Goal: Task Accomplishment & Management: Use online tool/utility

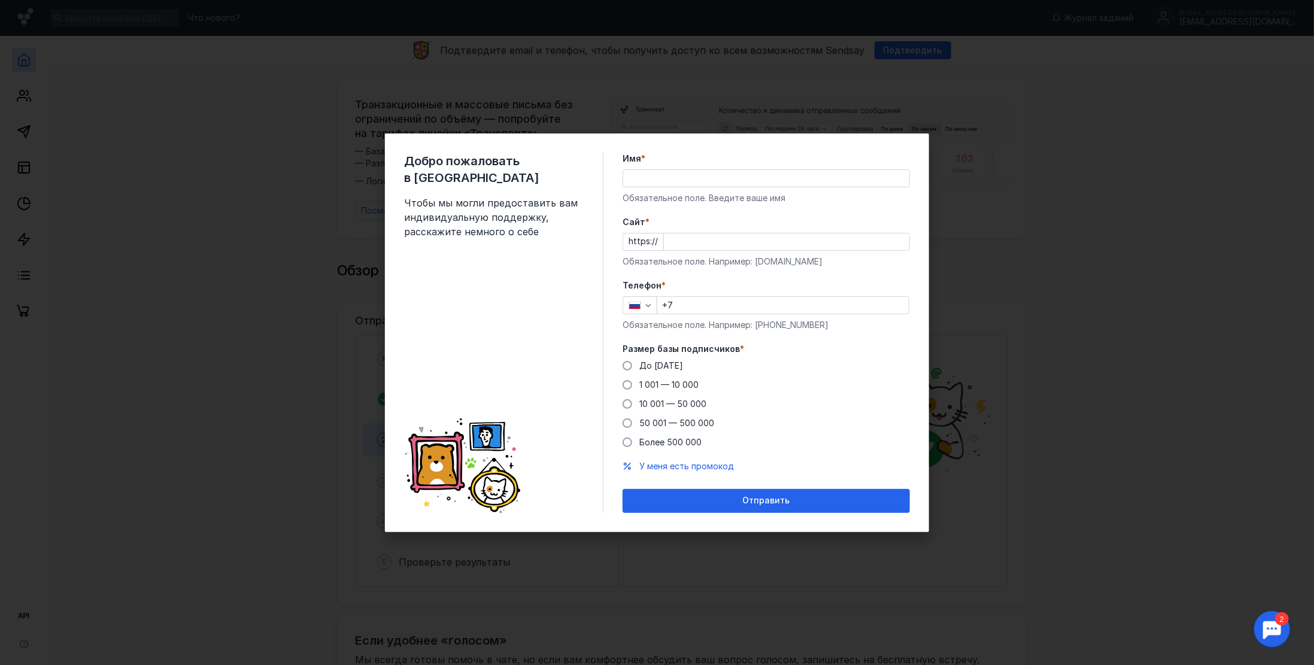
click at [696, 305] on input "+7" at bounding box center [782, 305] width 251 height 17
type input "[PHONE_NUMBER]"
click at [654, 175] on input "Имя *" at bounding box center [766, 178] width 286 height 17
type input "[PERSON_NAME]"
click at [689, 242] on input "Cайт *" at bounding box center [786, 241] width 245 height 17
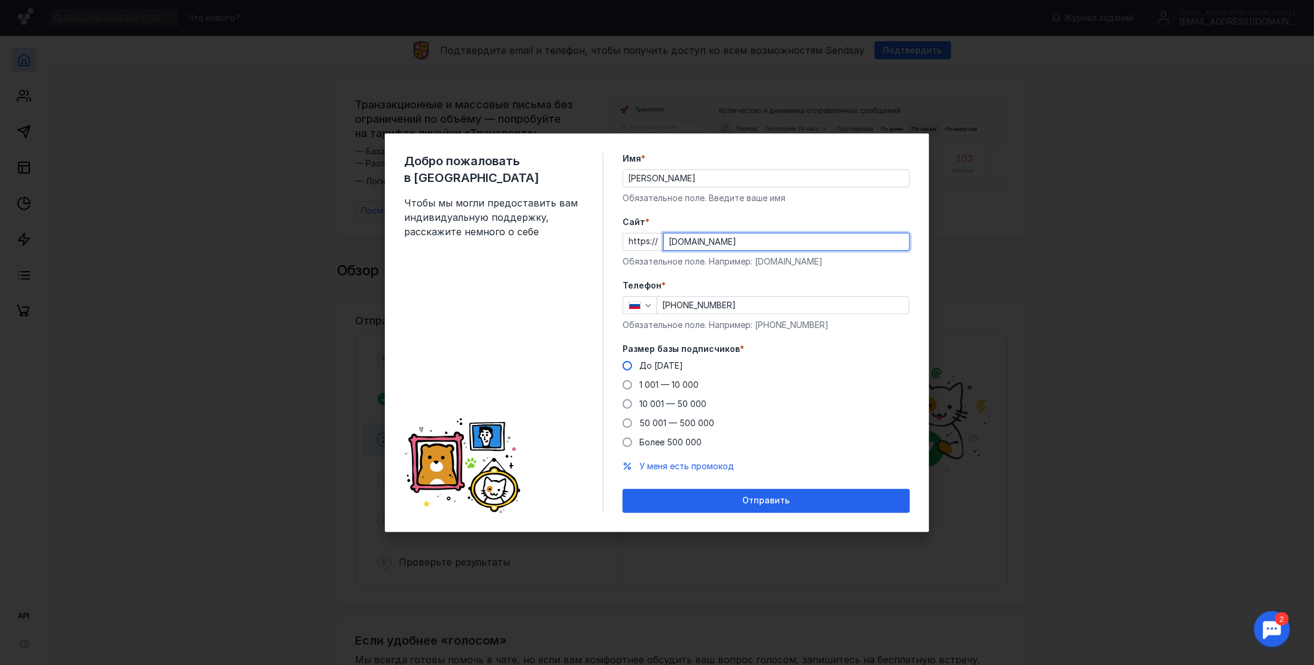
type input "[DOMAIN_NAME]"
click at [632, 368] on label "До [DATE]" at bounding box center [652, 366] width 60 height 12
click at [0, 0] on input "До [DATE]" at bounding box center [0, 0] width 0 height 0
drag, startPoint x: 725, startPoint y: 499, endPoint x: 778, endPoint y: 506, distance: 53.2
click at [727, 499] on div "Отправить" at bounding box center [765, 501] width 275 height 10
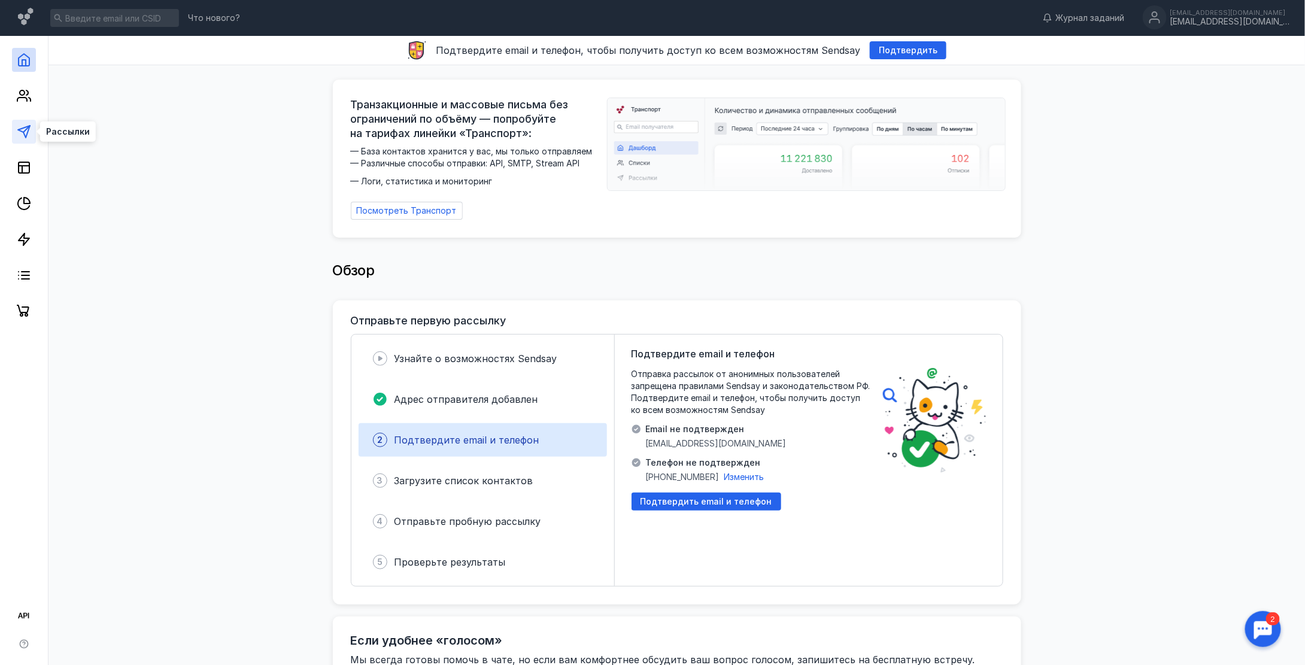
click at [25, 130] on icon at bounding box center [24, 131] width 14 height 14
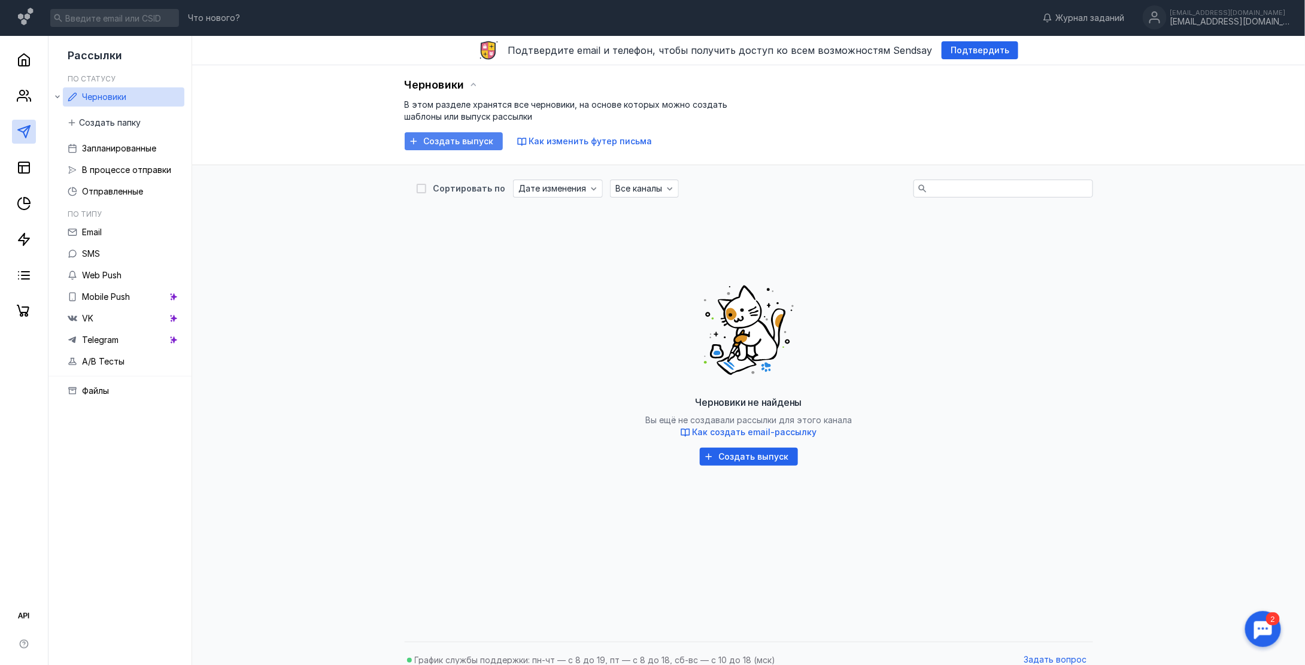
click at [464, 145] on span "Создать выпуск" at bounding box center [459, 141] width 70 height 10
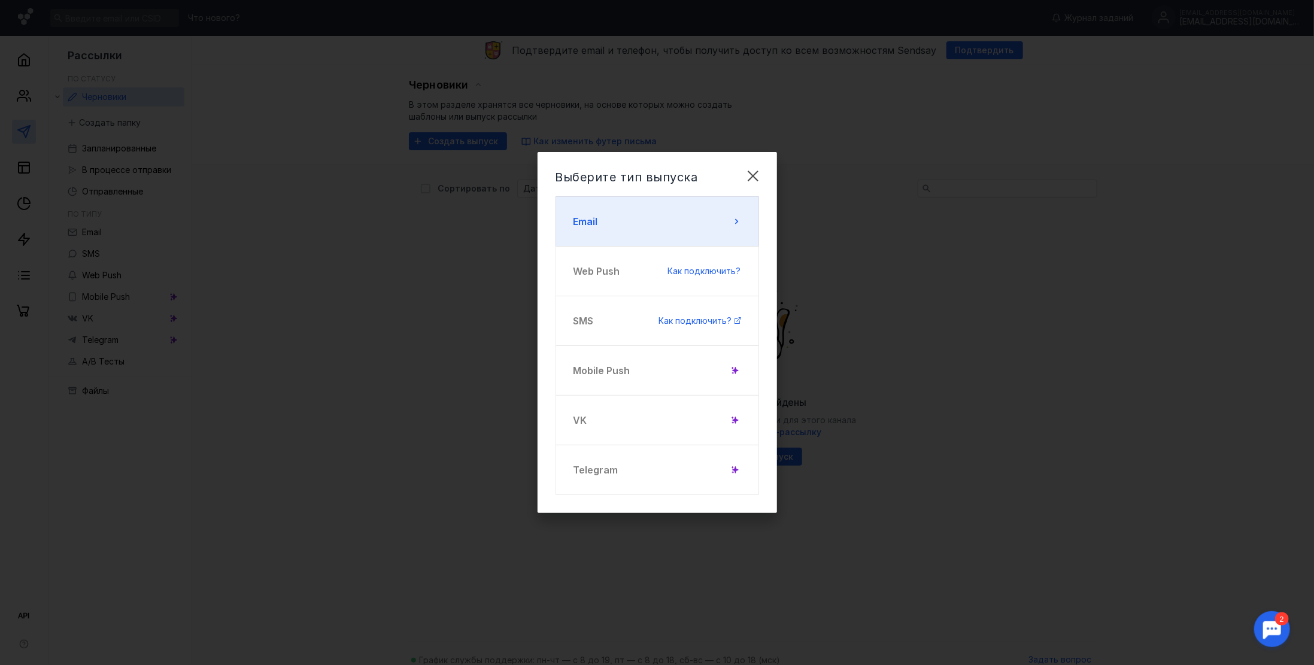
click at [590, 226] on span "Email" at bounding box center [585, 221] width 25 height 14
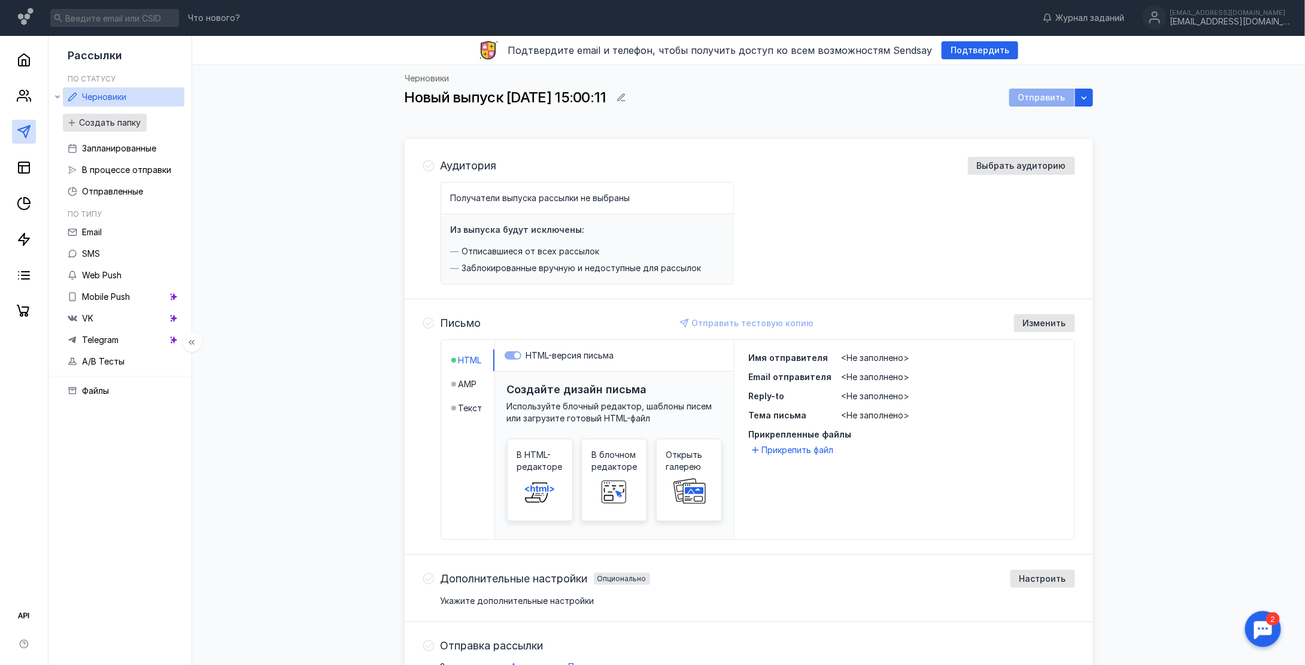
click at [104, 114] on div "Создать папку" at bounding box center [105, 123] width 84 height 18
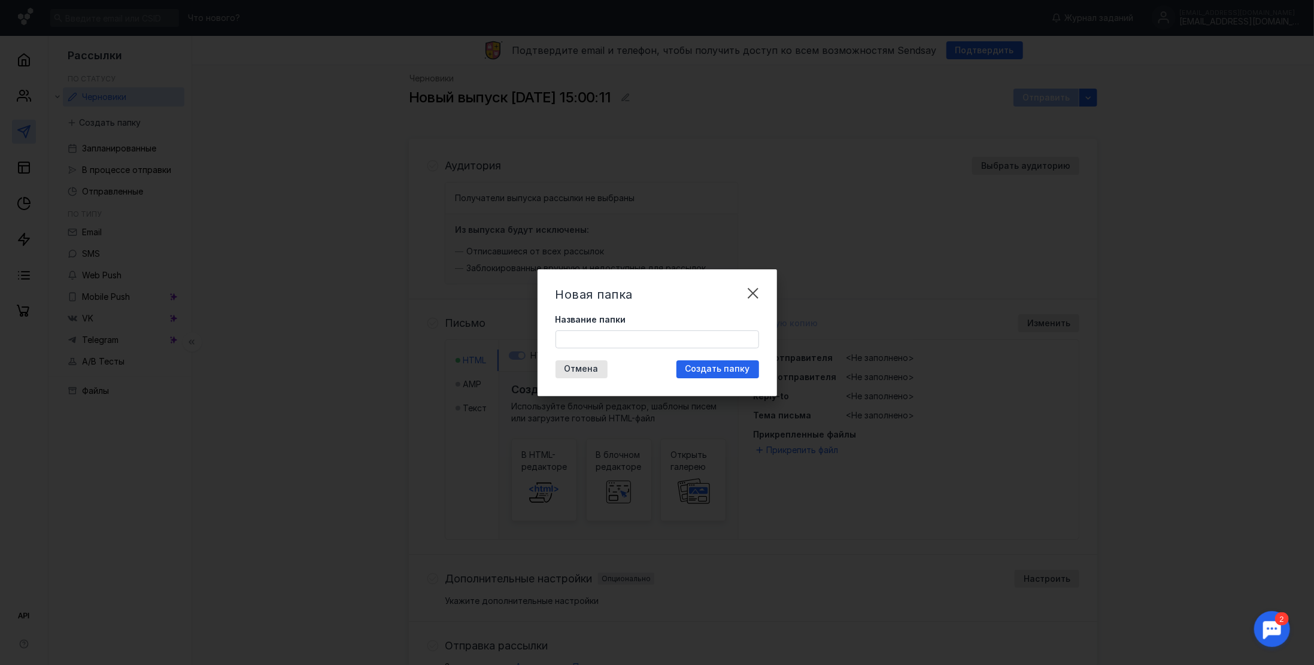
click at [34, 135] on div "Новая папка Название папки Отмена Создать папку" at bounding box center [657, 332] width 1314 height 665
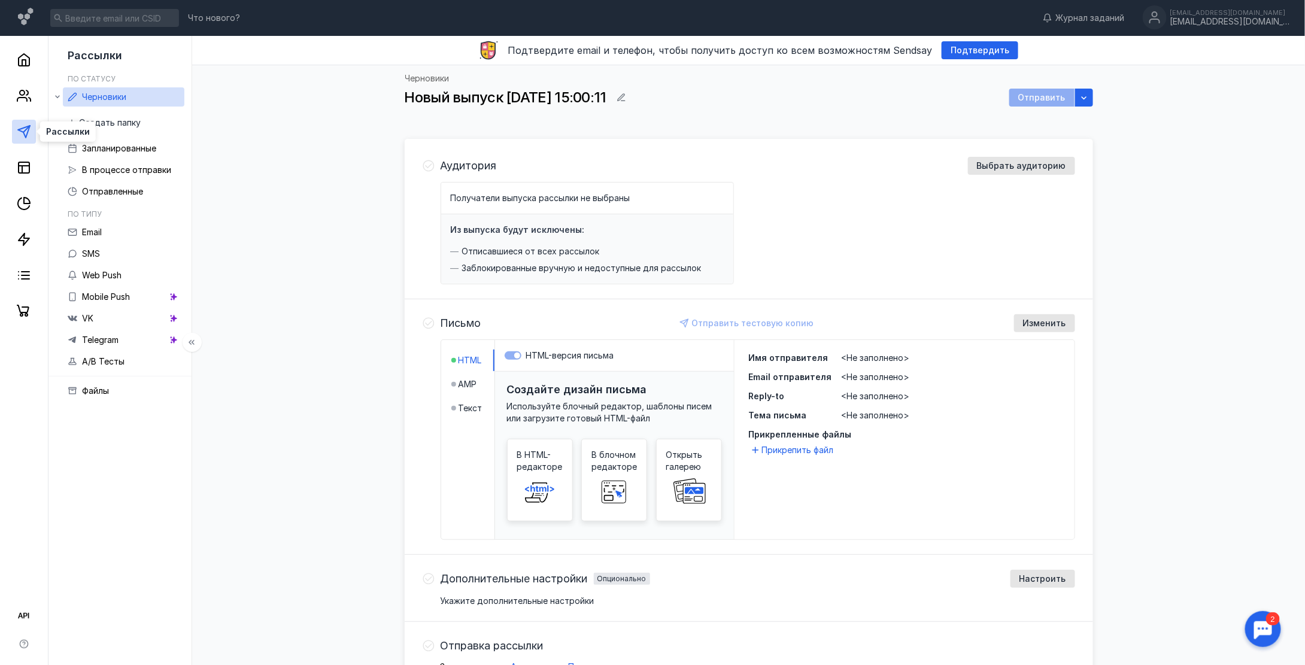
click at [29, 133] on icon at bounding box center [24, 131] width 14 height 14
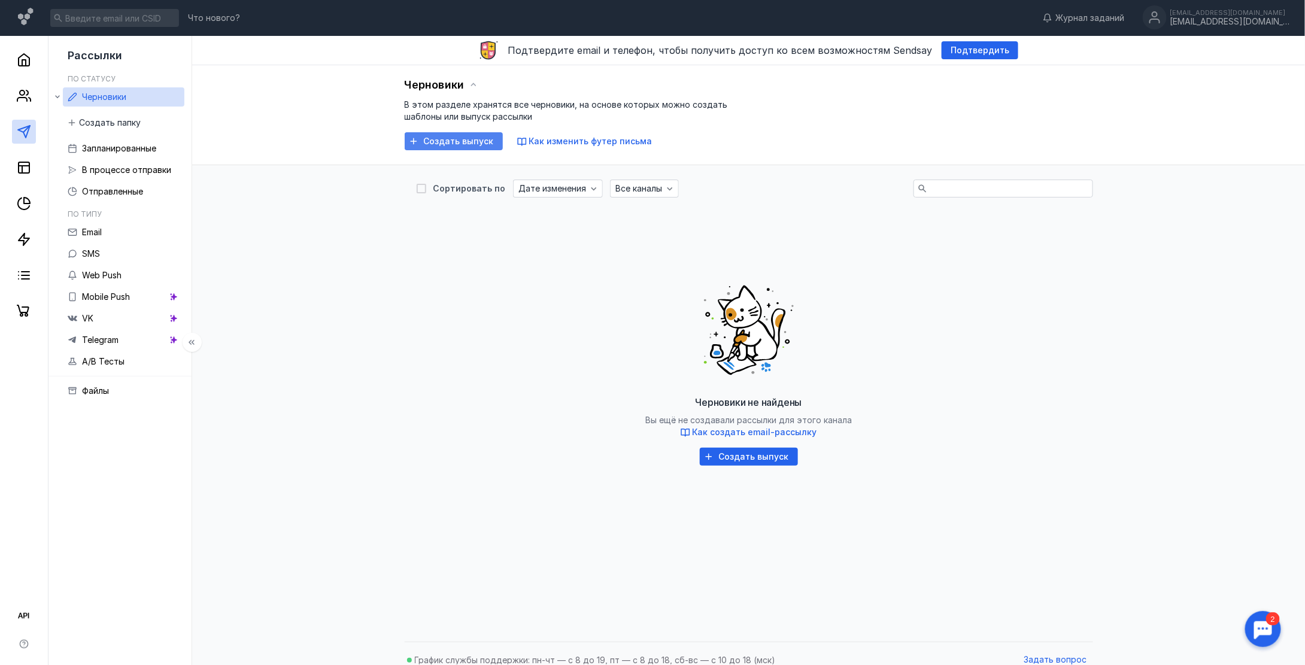
click at [464, 142] on span "Создать выпуск" at bounding box center [459, 141] width 70 height 10
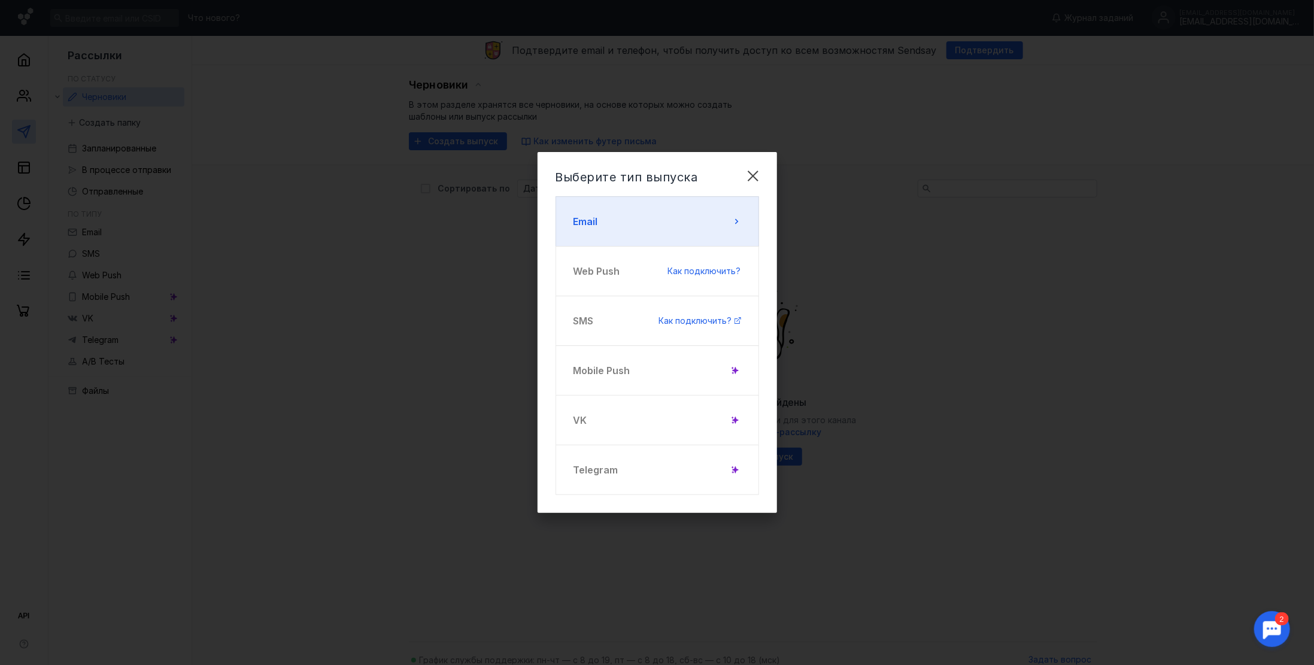
click at [679, 230] on button "Email" at bounding box center [657, 221] width 204 height 50
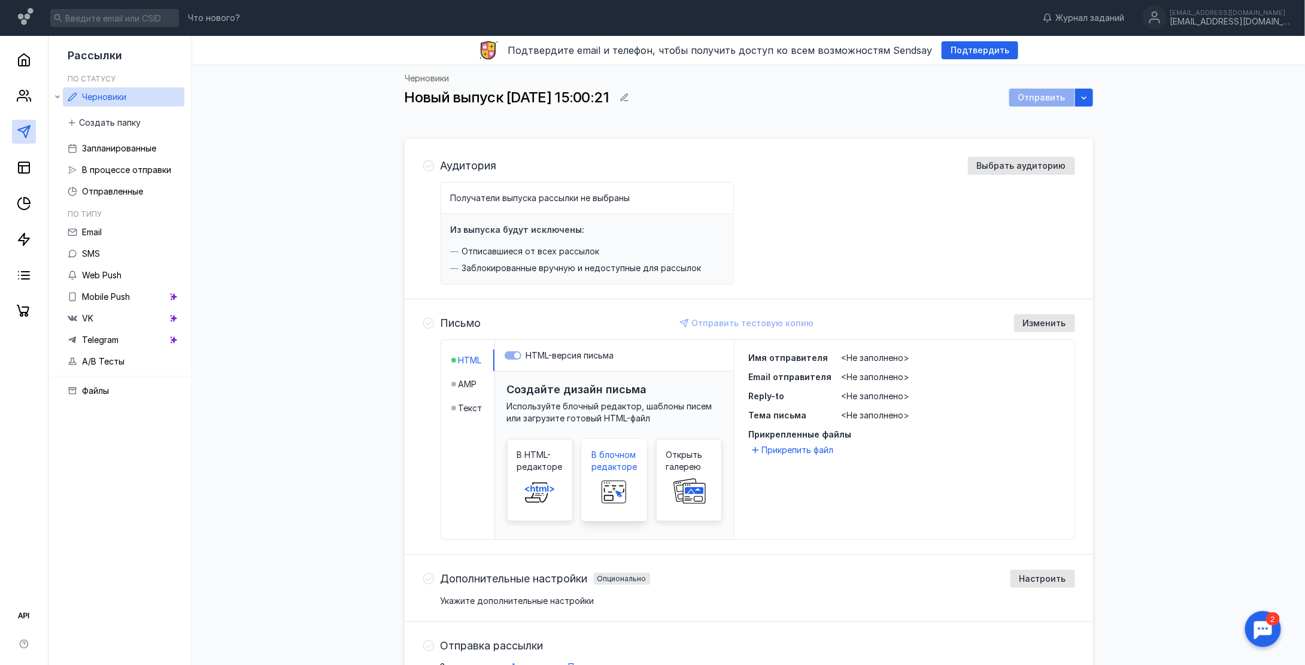
click at [612, 473] on span at bounding box center [614, 492] width 38 height 38
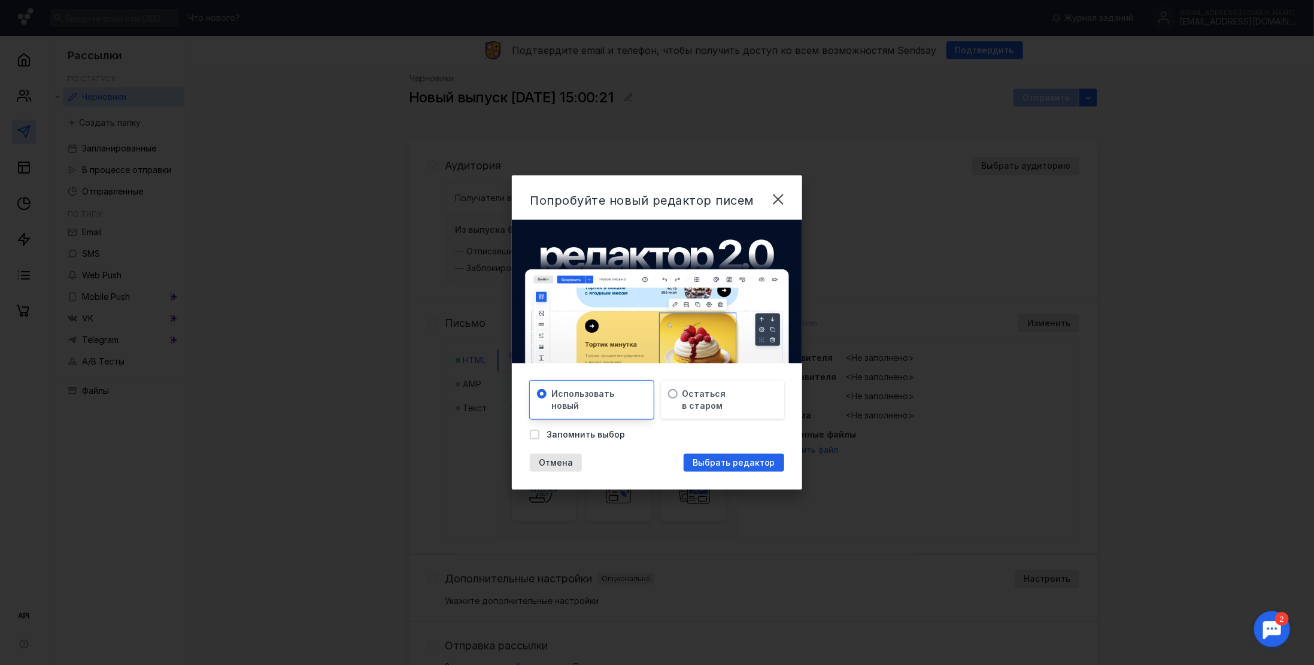
click at [566, 397] on div "Использовать новый" at bounding box center [591, 400] width 123 height 38
drag, startPoint x: 743, startPoint y: 463, endPoint x: 763, endPoint y: 469, distance: 20.8
click at [743, 463] on span "Выбрать редактор" at bounding box center [734, 463] width 83 height 10
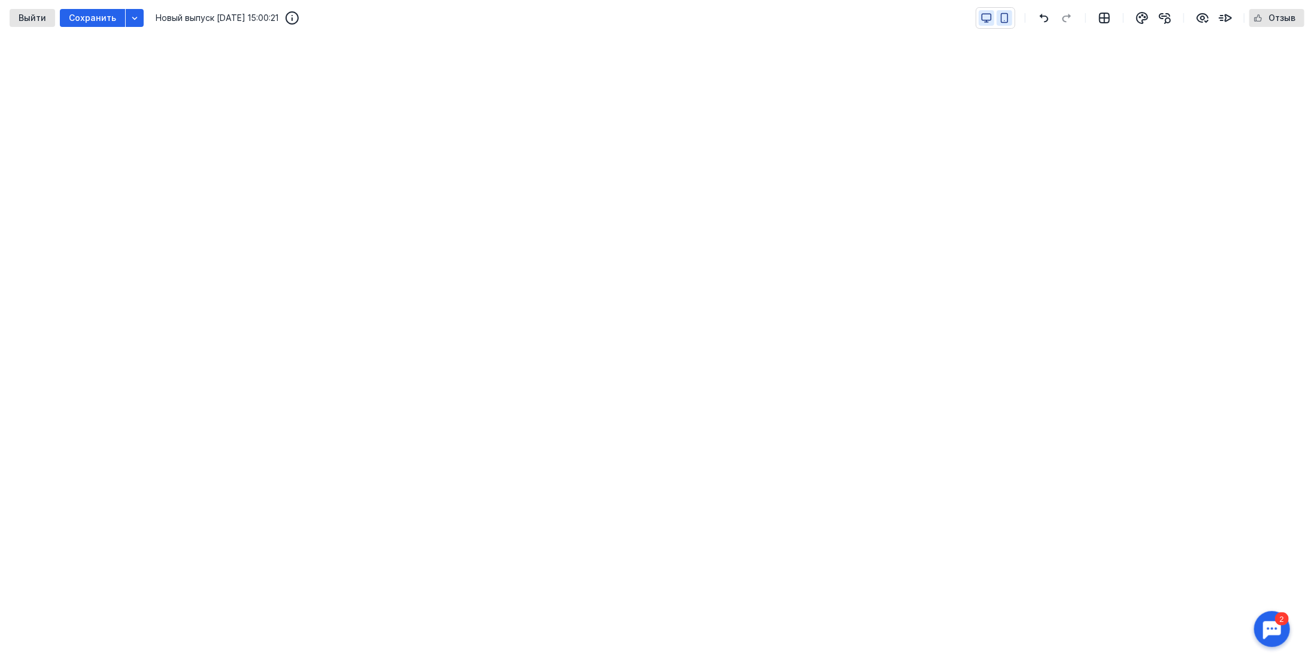
click at [1004, 19] on icon "button" at bounding box center [1004, 18] width 11 height 11
click at [986, 16] on icon "button" at bounding box center [986, 18] width 11 height 11
click at [1006, 15] on icon "button" at bounding box center [1004, 18] width 11 height 11
click at [988, 17] on icon "button" at bounding box center [986, 18] width 11 height 11
click at [1007, 15] on icon "button" at bounding box center [1004, 18] width 11 height 11
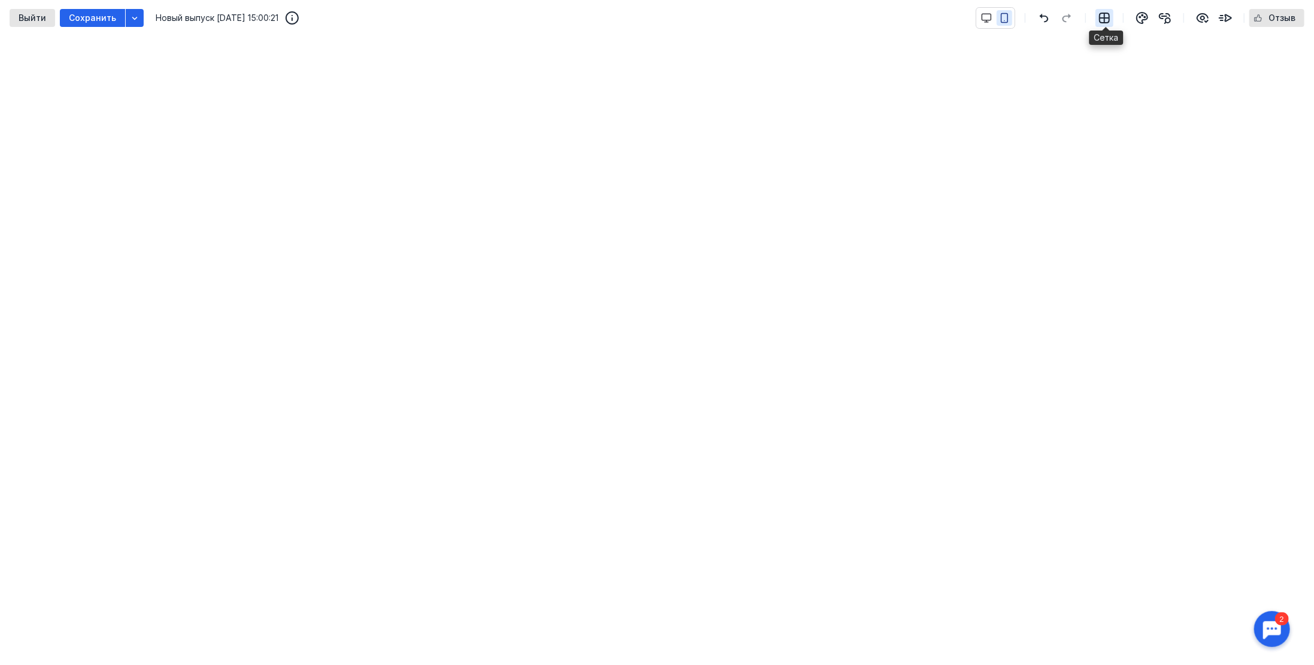
click at [1107, 19] on icon "button" at bounding box center [1104, 18] width 14 height 14
click at [1109, 19] on icon "button" at bounding box center [1105, 18] width 10 height 10
click at [1109, 18] on icon "button" at bounding box center [1105, 18] width 10 height 10
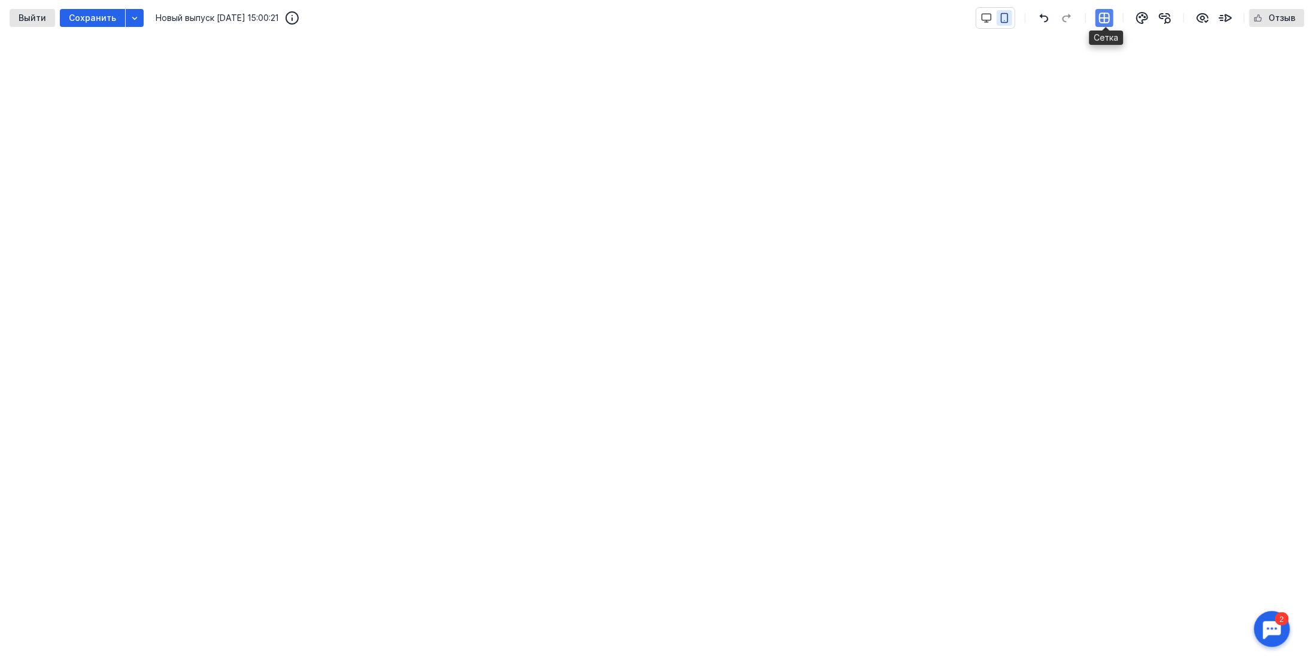
click at [1102, 18] on icon "button" at bounding box center [1104, 18] width 14 height 14
click at [1143, 17] on icon "button" at bounding box center [1142, 18] width 14 height 14
click at [992, 16] on icon "button" at bounding box center [986, 18] width 11 height 11
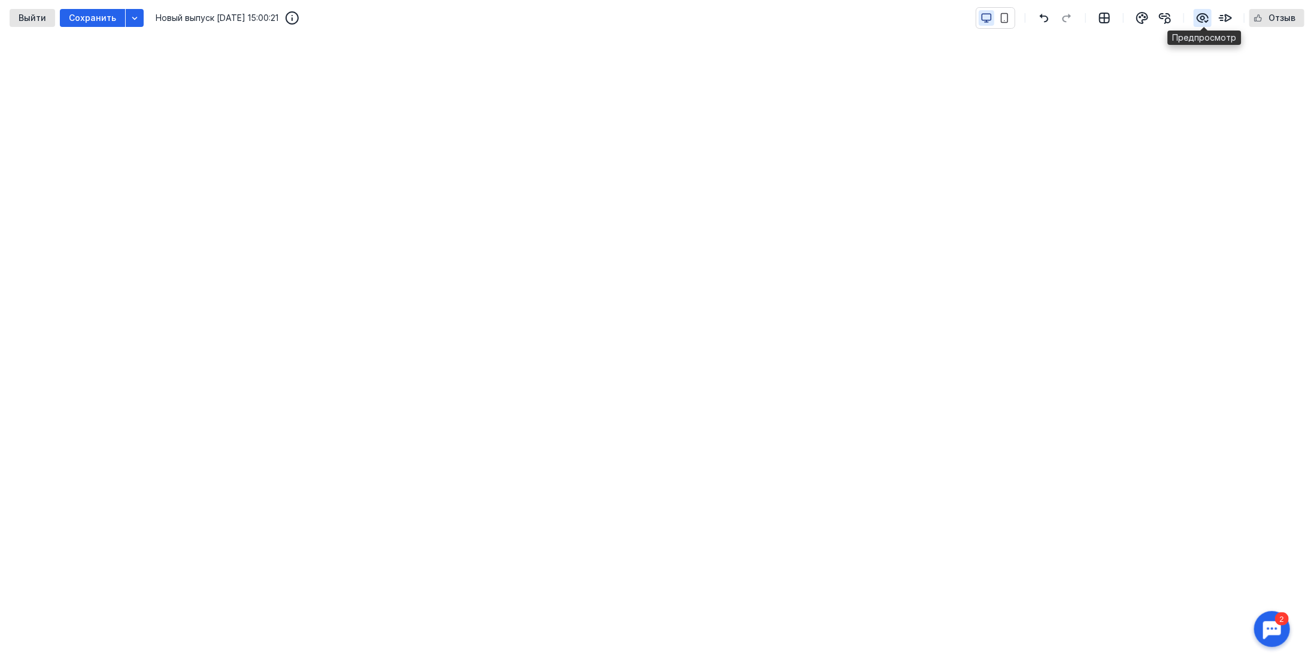
click at [1206, 16] on icon "button" at bounding box center [1202, 18] width 14 height 14
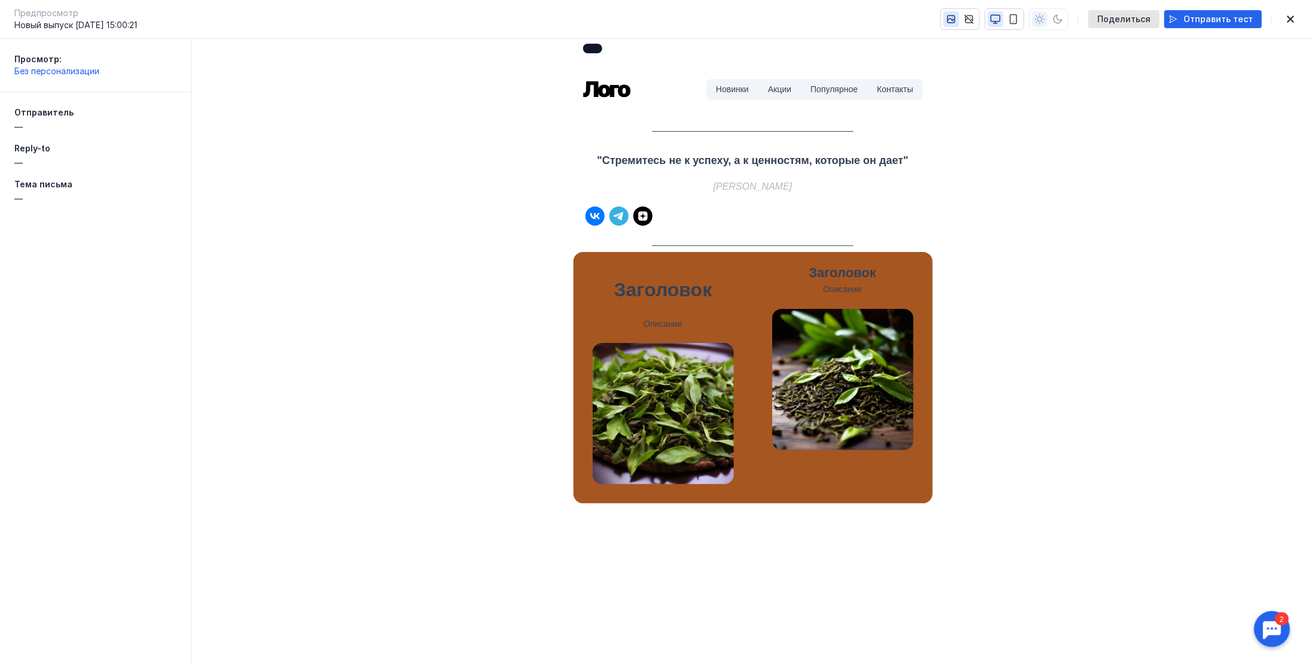
click at [1019, 111] on td ""Стремитесь не к успеху, а к ценностям, которые он дает" [PERSON_NAME]" at bounding box center [752, 179] width 1122 height 142
click at [772, 129] on td at bounding box center [752, 127] width 359 height 38
click at [766, 156] on strong ""Стремитесь не к успеху, а к ценностям, которые он дает"" at bounding box center [751, 160] width 311 height 12
click at [642, 184] on p "[PERSON_NAME]" at bounding box center [752, 186] width 340 height 16
click at [973, 20] on icon "button" at bounding box center [969, 19] width 8 height 8
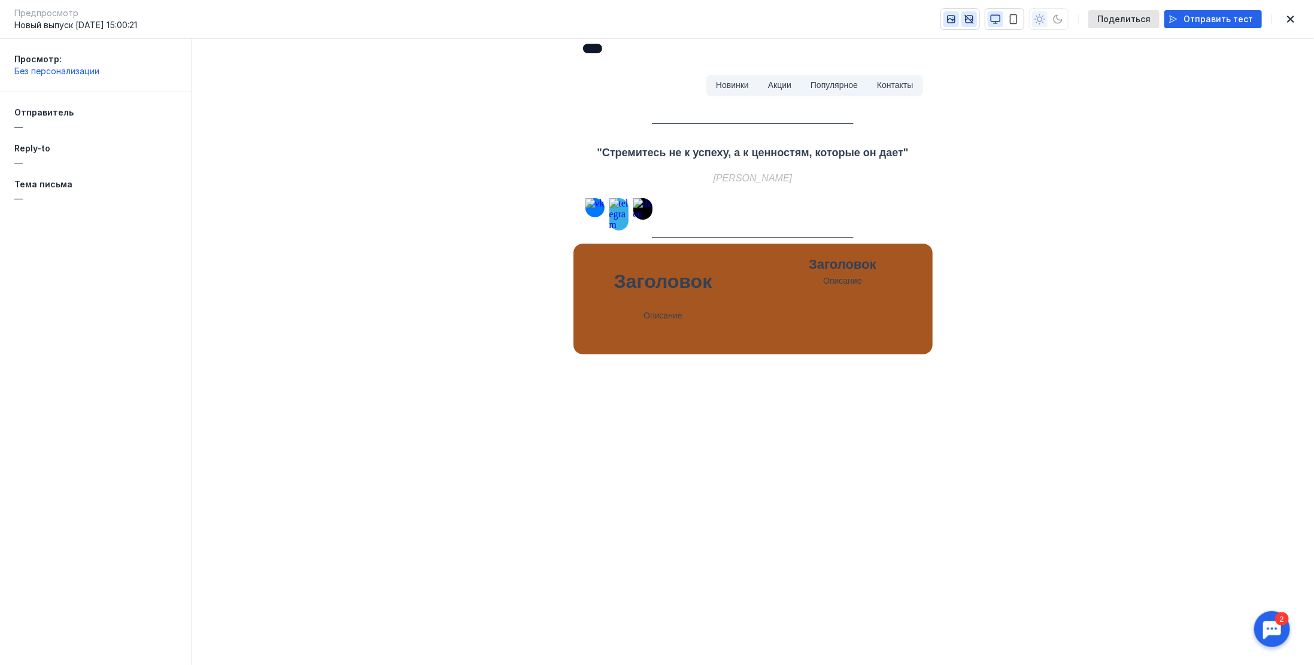
click at [955, 17] on icon "button" at bounding box center [951, 19] width 7 height 7
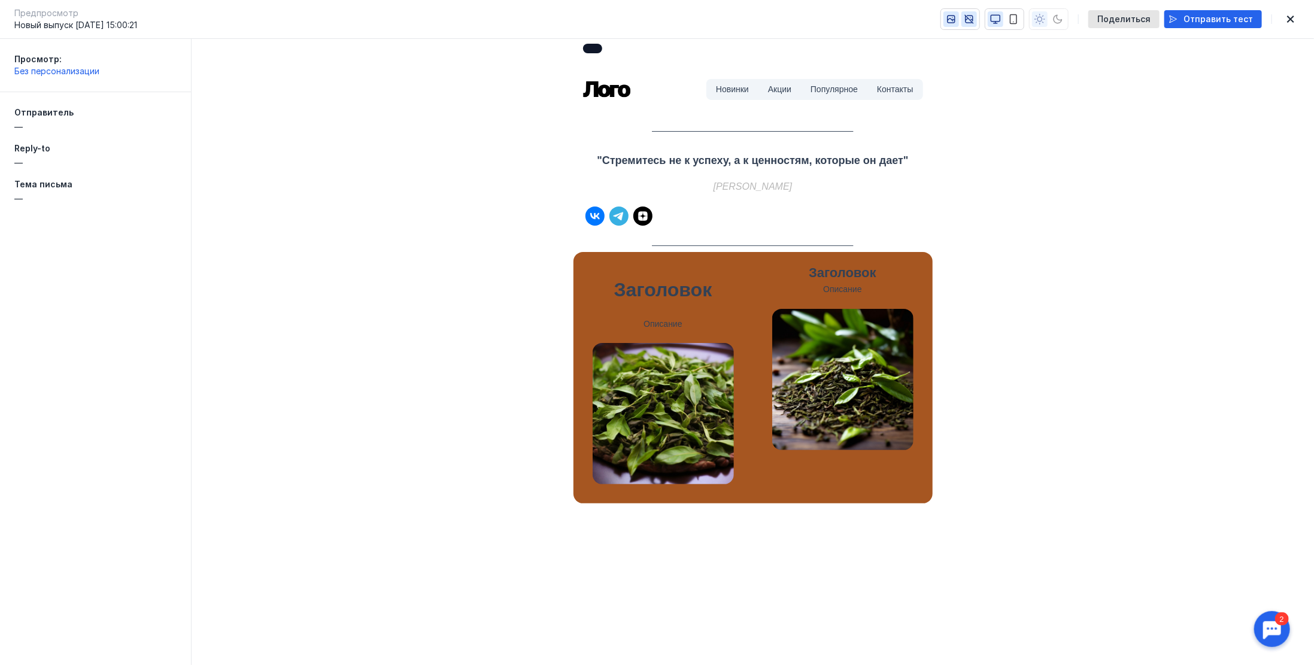
click at [973, 19] on icon "button" at bounding box center [969, 19] width 8 height 8
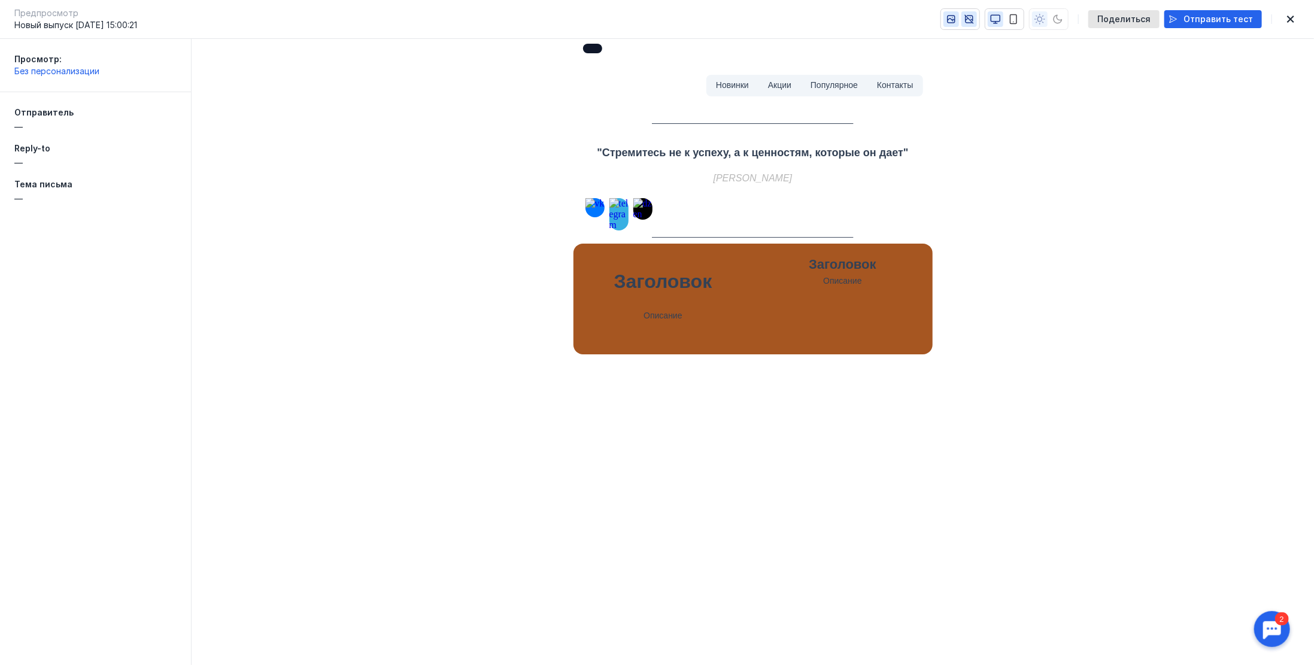
click at [956, 18] on icon "button" at bounding box center [951, 19] width 11 height 11
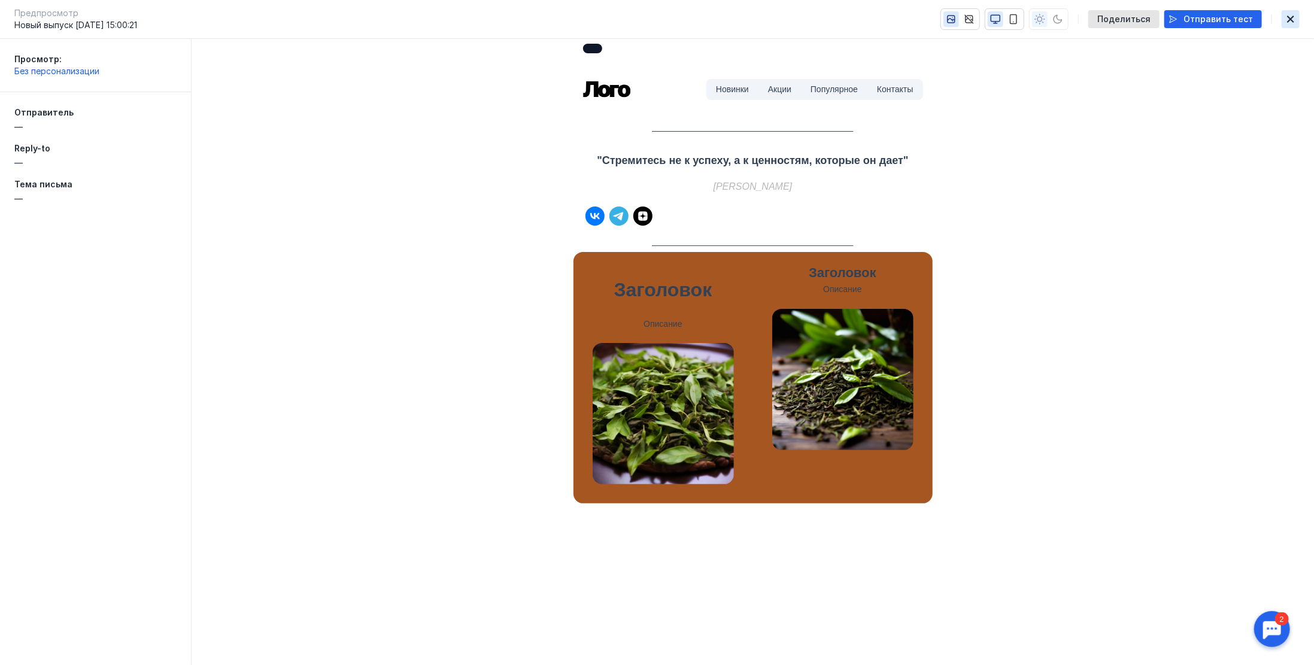
click at [1295, 19] on icon "button" at bounding box center [1290, 19] width 14 height 10
